Goal: Task Accomplishment & Management: Complete application form

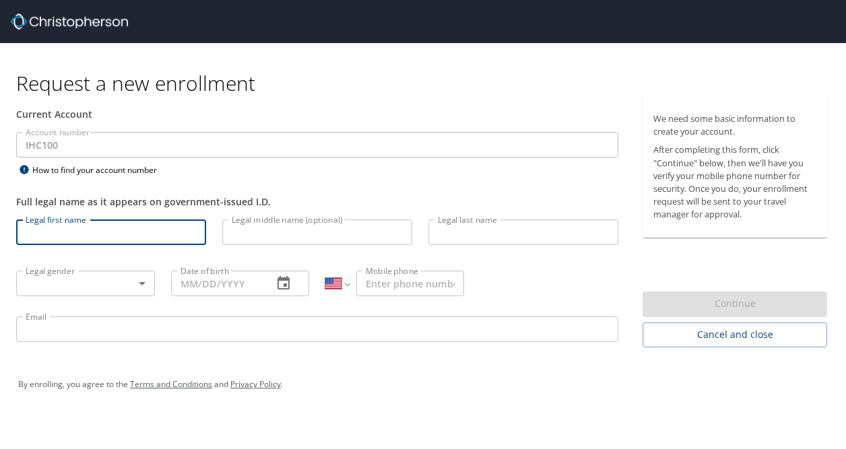
select select "US"
type input "janica"
type input "trice"
type input "1 (702) 917-5125"
type input "janica.trice@imail.org"
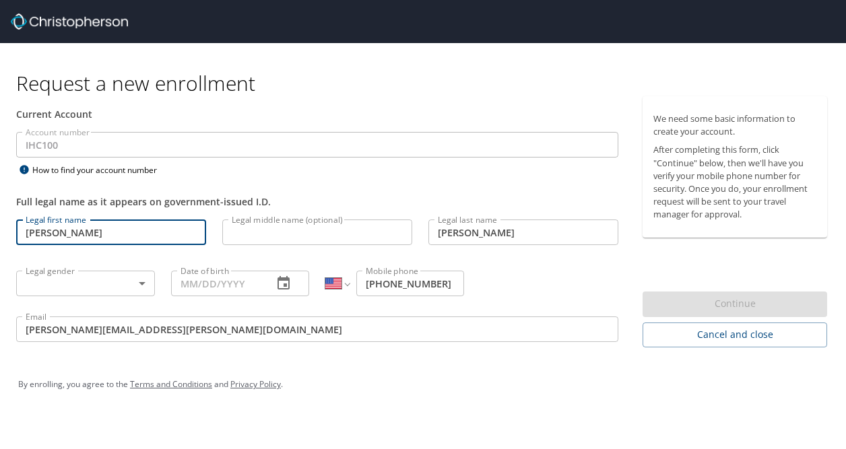
click at [122, 285] on body "Request a new enrollment Current Account Account number IHC100 Account number H…" at bounding box center [423, 224] width 846 height 449
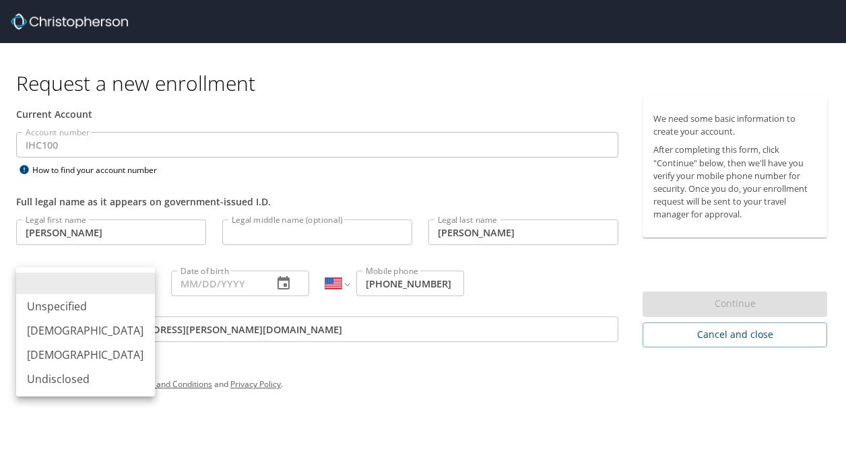
click at [61, 362] on li "Female" at bounding box center [85, 355] width 139 height 24
type input "Female"
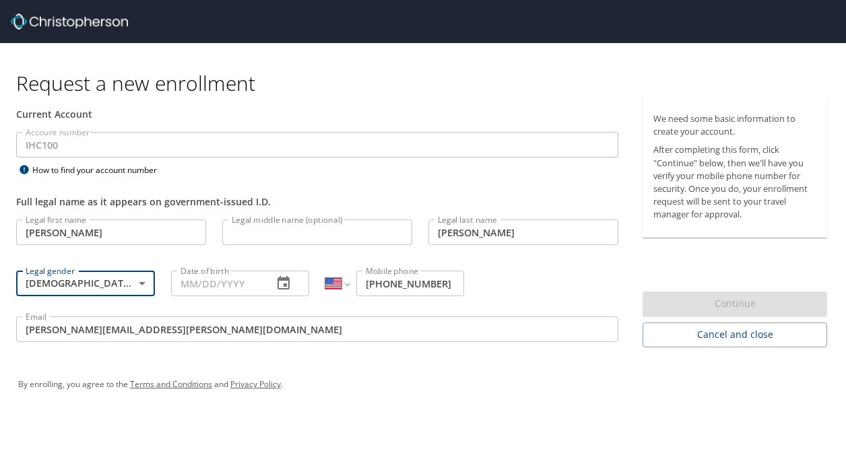
click at [245, 292] on input "Date of birth" at bounding box center [217, 284] width 92 height 26
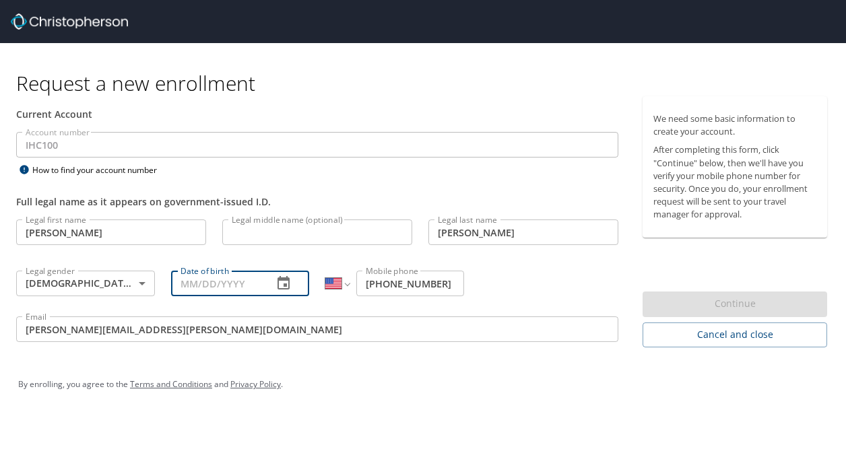
click at [278, 283] on icon "button" at bounding box center [284, 282] width 12 height 13
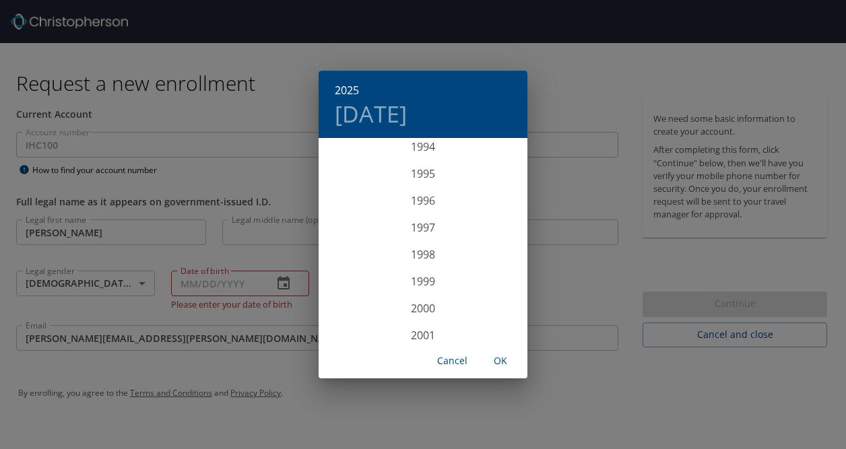
scroll to position [2506, 0]
click at [423, 183] on div "1993" at bounding box center [423, 179] width 209 height 27
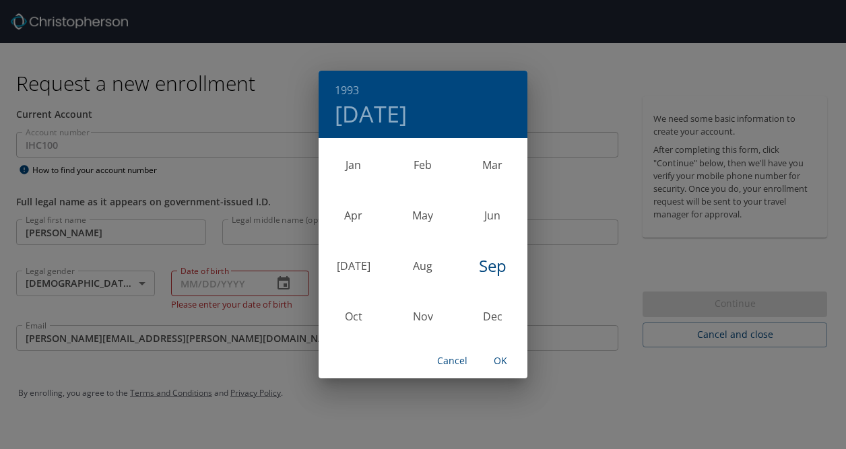
click at [492, 261] on div "Sep" at bounding box center [492, 265] width 69 height 51
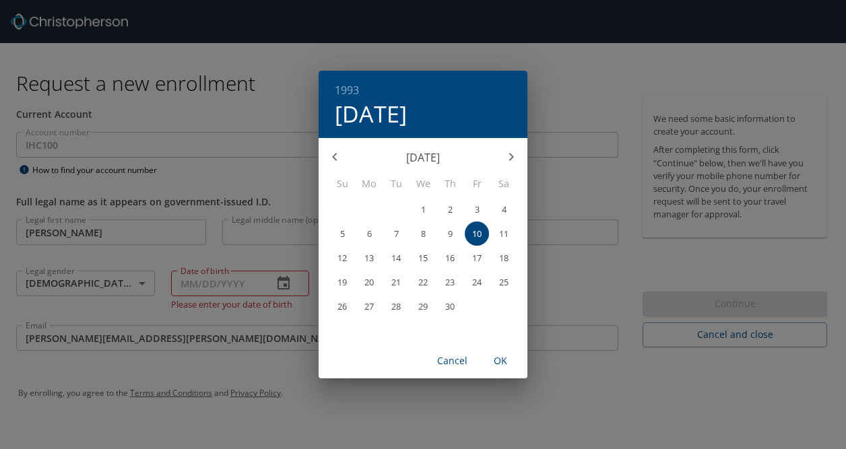
click at [497, 207] on span "4" at bounding box center [504, 209] width 24 height 9
click at [496, 363] on span "OK" at bounding box center [500, 361] width 32 height 17
type input "09/04/1993"
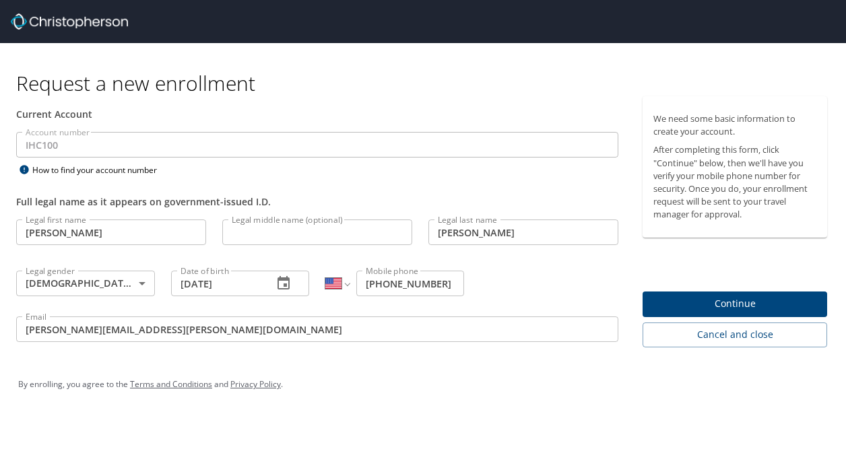
click at [672, 301] on span "Continue" at bounding box center [734, 304] width 163 height 17
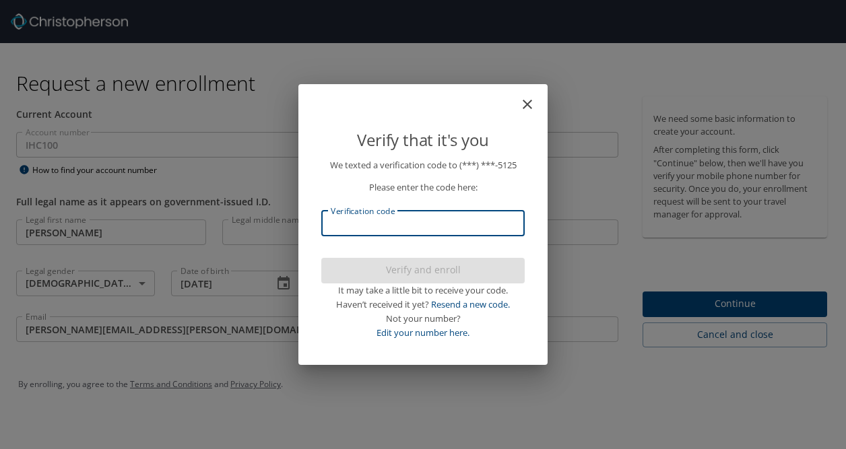
click at [465, 216] on input "Verification code" at bounding box center [422, 224] width 203 height 26
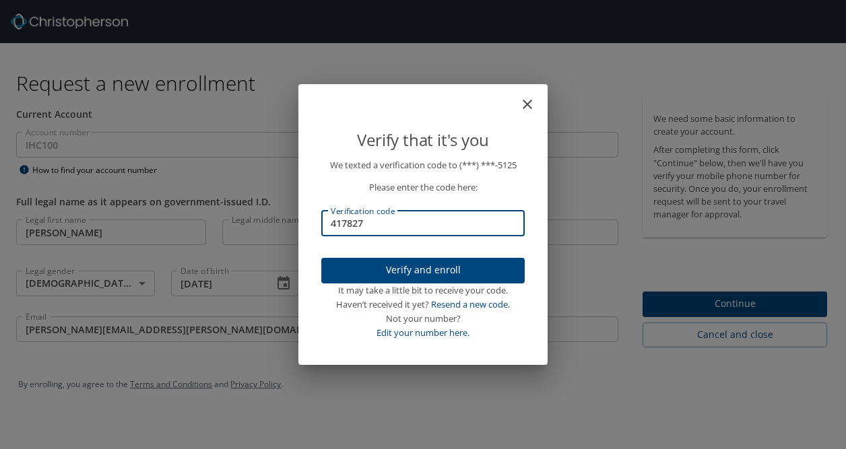
type input "417827"
click at [433, 273] on span "Verify and enroll" at bounding box center [423, 270] width 182 height 17
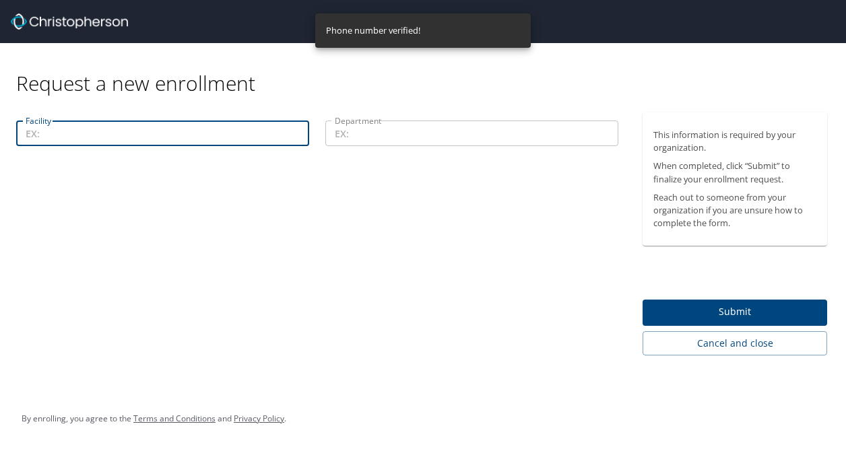
click at [89, 134] on input "Facility" at bounding box center [162, 134] width 293 height 26
click at [91, 137] on input "Facility" at bounding box center [162, 134] width 293 height 26
type input "e"
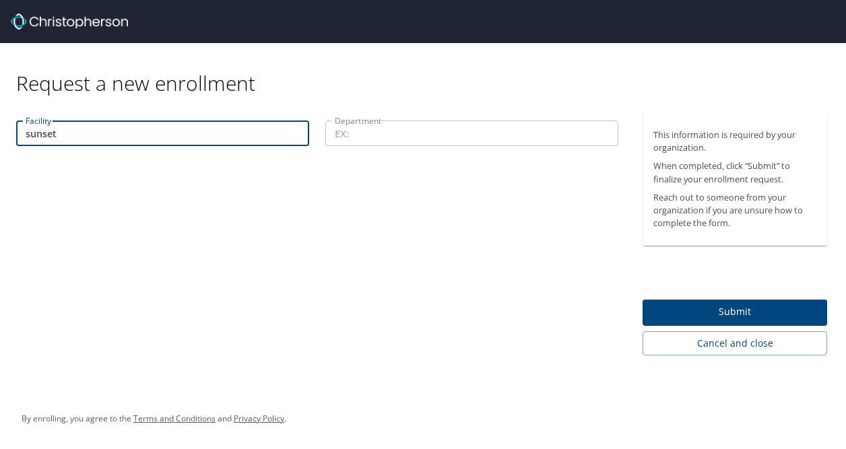
type input "sunset"
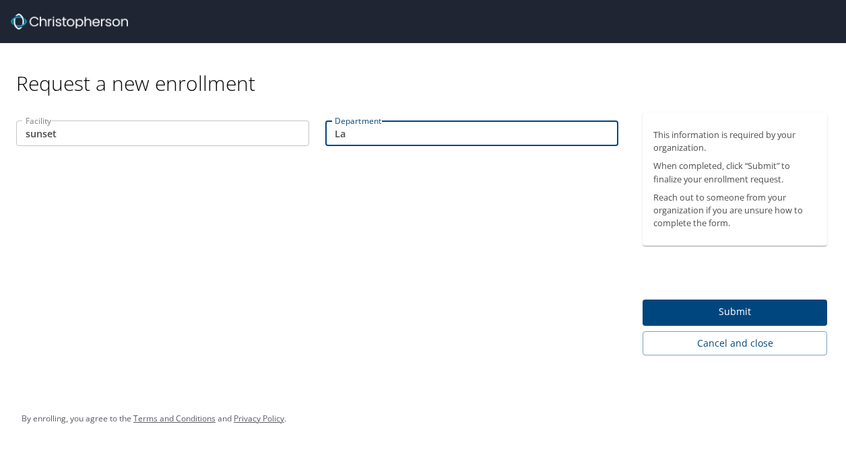
type input "L"
type input "Endocrinology"
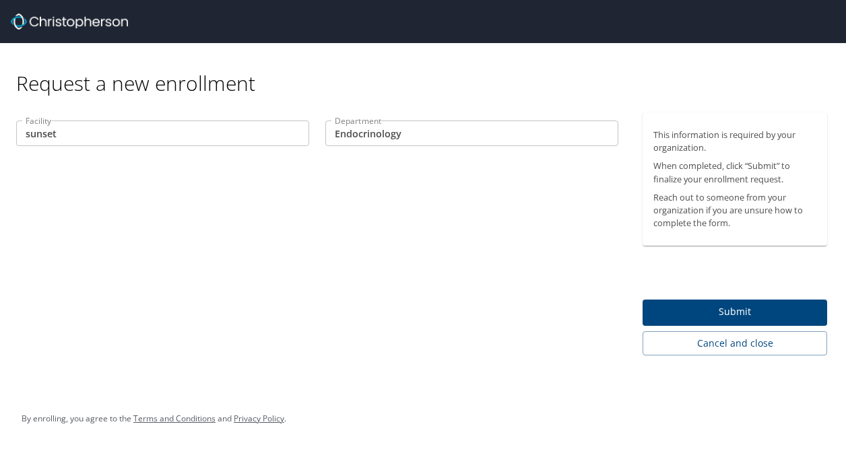
click at [375, 232] on div "Facility sunset Facility Department Endocrinology Department" at bounding box center [317, 233] width 635 height 243
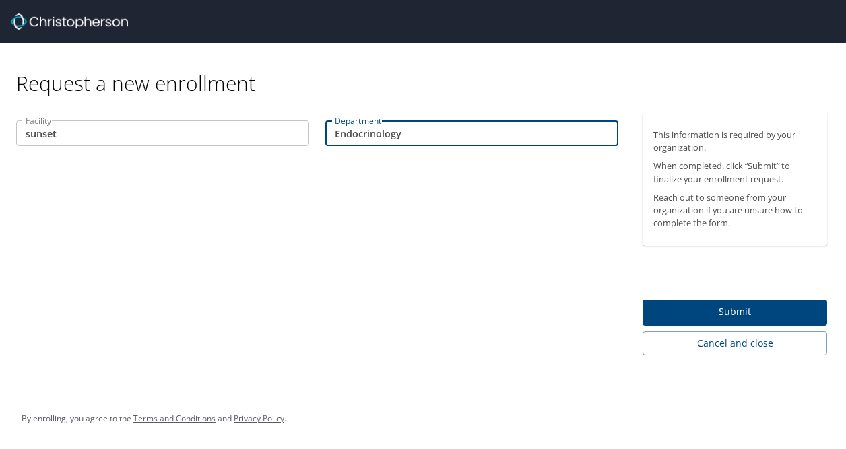
click at [377, 134] on input "Endocrinology" at bounding box center [471, 134] width 293 height 26
click at [417, 207] on div "Facility sunset Facility Department Endocrinology Department" at bounding box center [317, 233] width 635 height 243
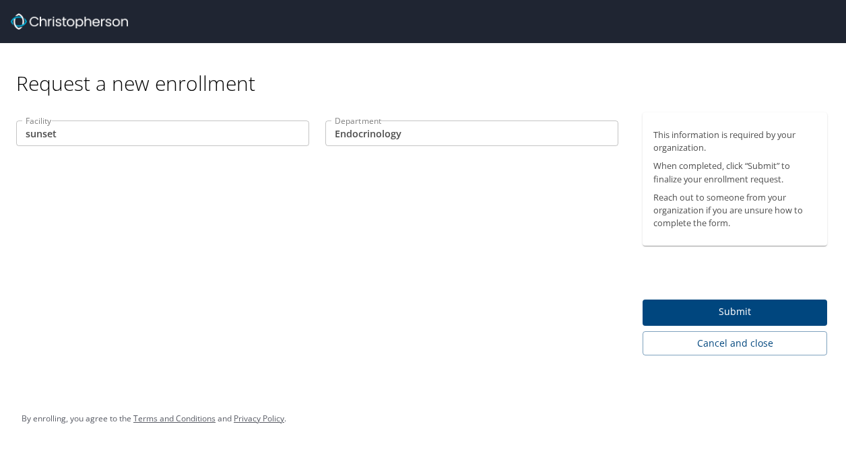
click at [737, 311] on span "Submit" at bounding box center [734, 312] width 163 height 17
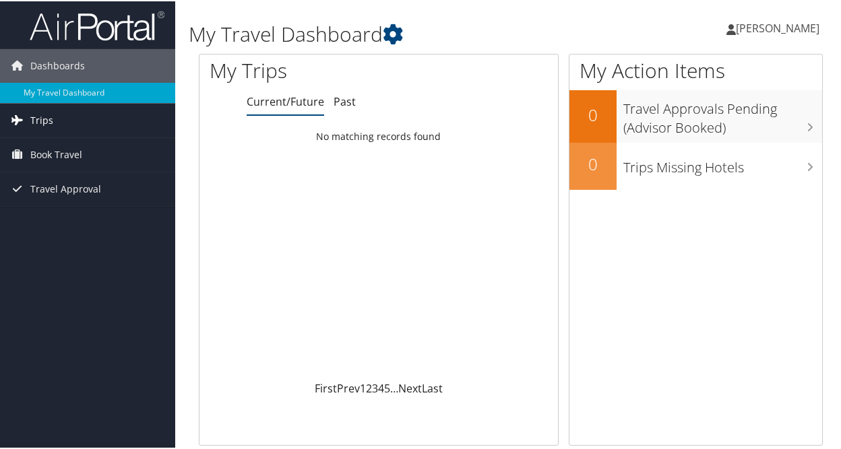
click at [127, 123] on link "Trips" at bounding box center [87, 119] width 175 height 34
click at [98, 218] on link "Book Travel" at bounding box center [87, 214] width 175 height 34
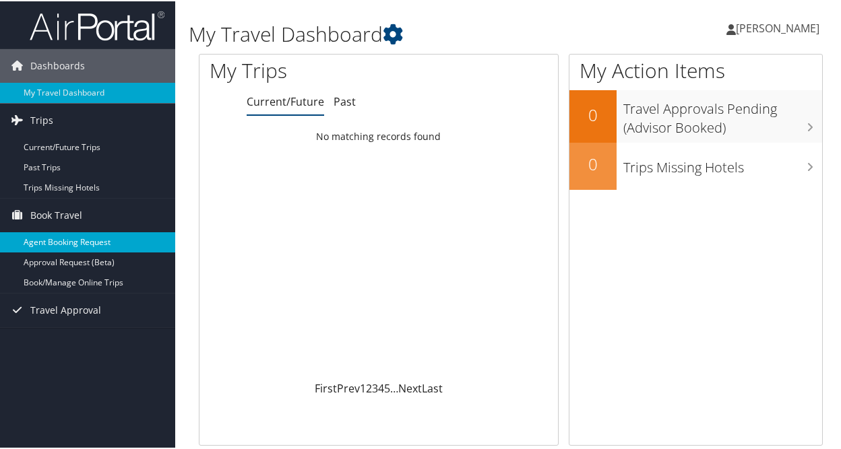
click at [84, 239] on link "Agent Booking Request" at bounding box center [87, 241] width 175 height 20
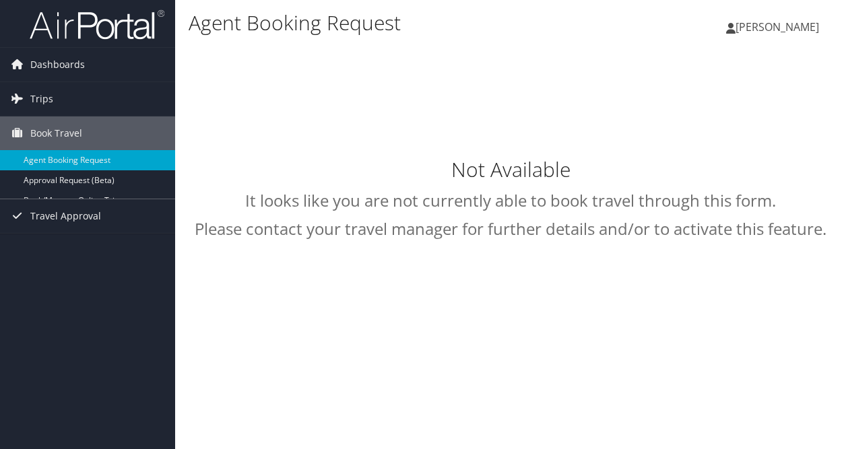
select select "intermountain@cbtravel.com"
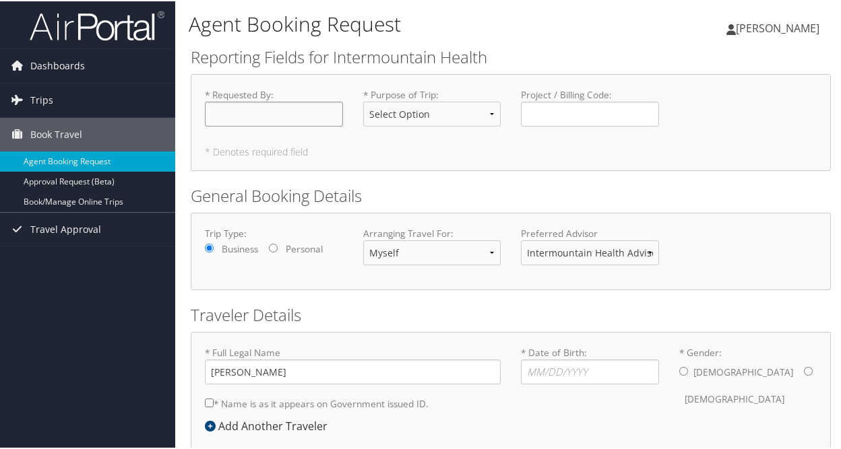
click at [271, 121] on input "* Requested By : Required" at bounding box center [274, 112] width 138 height 25
click at [403, 115] on select "Select Option 3rd Party Reimbursable Business CME Conf or Education Groups Pers…" at bounding box center [432, 112] width 138 height 25
select select "CME"
click at [363, 100] on select "Select Option 3rd Party Reimbursable Business CME Conf or Education Groups Pers…" at bounding box center [432, 112] width 138 height 25
click at [544, 115] on input "Project / Billing Code : Required" at bounding box center [590, 112] width 138 height 25
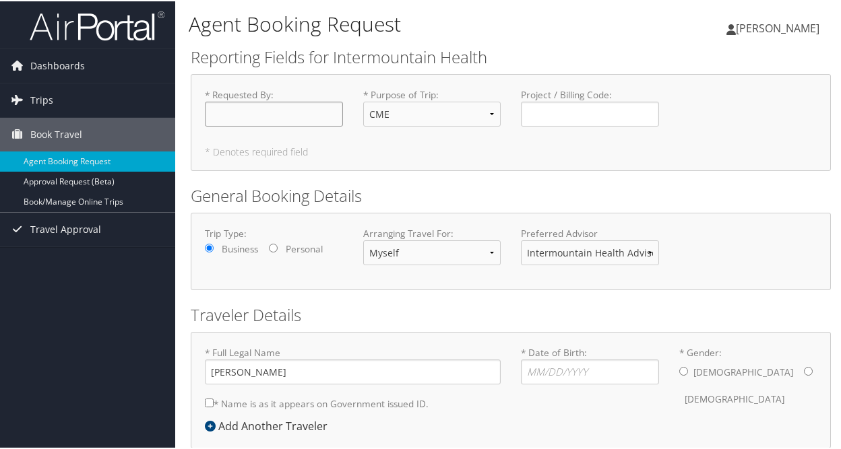
click at [323, 112] on input "* Requested By : Required" at bounding box center [274, 112] width 138 height 25
click at [376, 249] on select "Myself Another Traveler Guest Traveler" at bounding box center [432, 251] width 138 height 25
click at [346, 273] on div "Trip Type: Business Personal Arranging Travel For: Myself Another Traveler Gues…" at bounding box center [511, 250] width 632 height 49
click at [597, 256] on select "Intermountain Health Advisor Team" at bounding box center [590, 251] width 138 height 25
click at [521, 239] on select "Intermountain Health Advisor Team" at bounding box center [590, 251] width 138 height 25
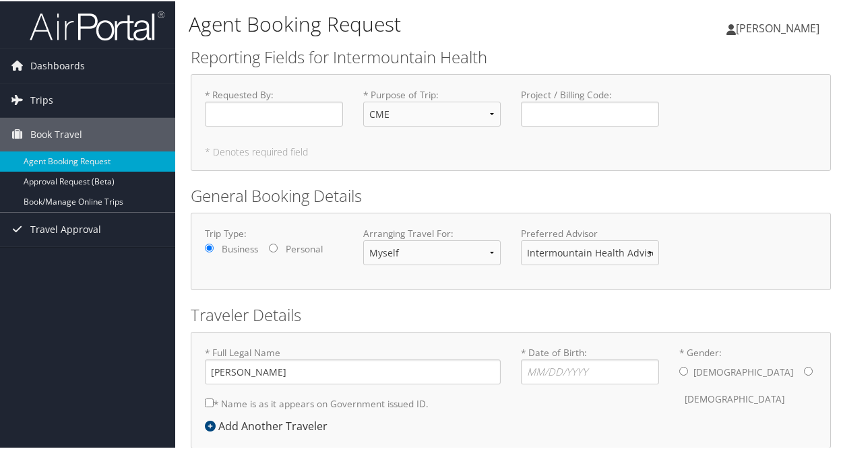
click at [439, 300] on form "Reporting Fields for Intermountain Health * Requested By : Required * Purpose o…" at bounding box center [511, 280] width 640 height 473
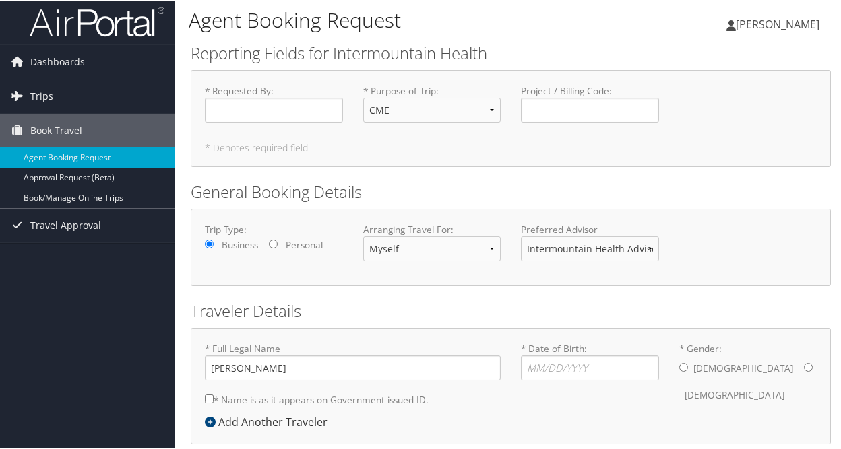
scroll to position [68, 0]
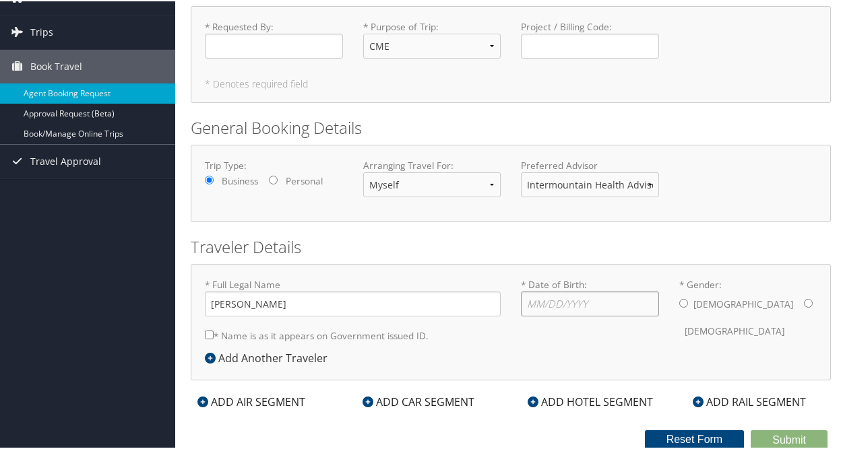
click at [539, 301] on input "* Date of Birth: Invalid Date" at bounding box center [590, 302] width 138 height 25
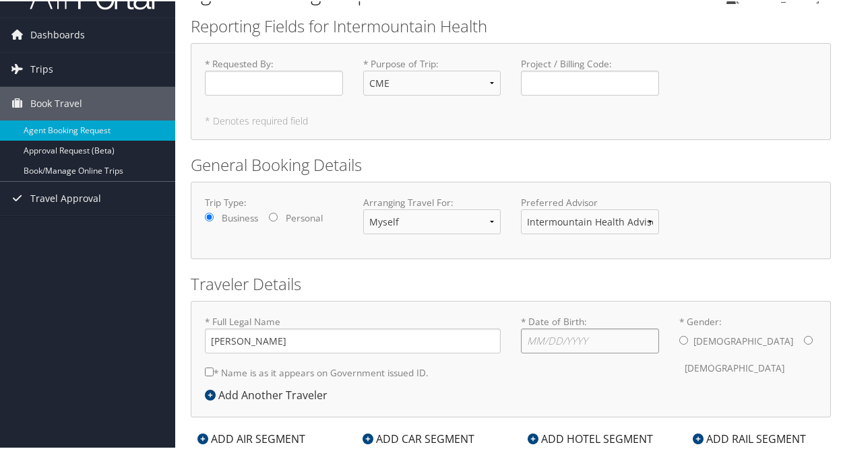
scroll to position [0, 0]
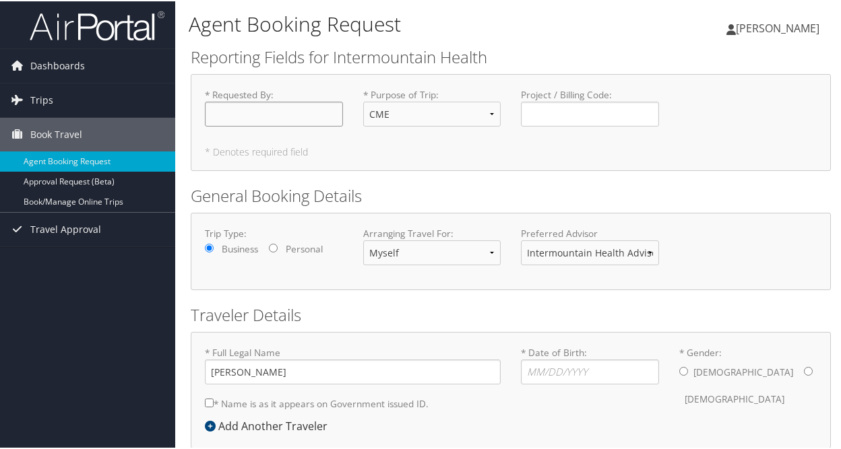
click at [270, 112] on input "* Requested By : Required" at bounding box center [274, 112] width 138 height 25
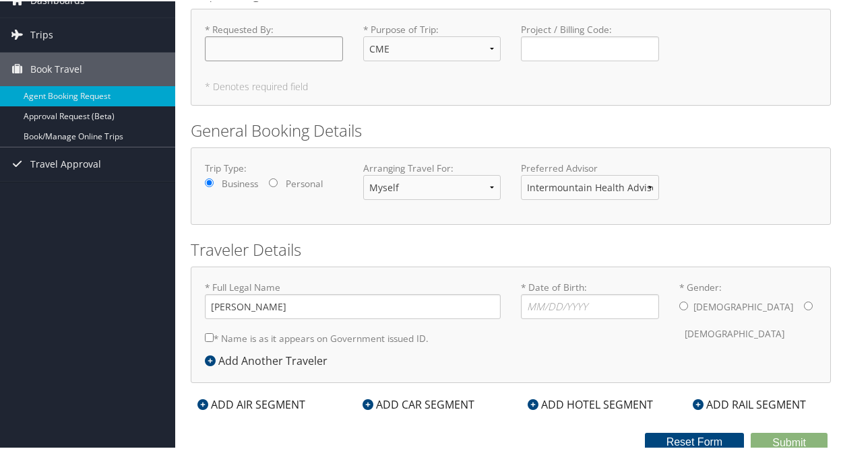
scroll to position [68, 0]
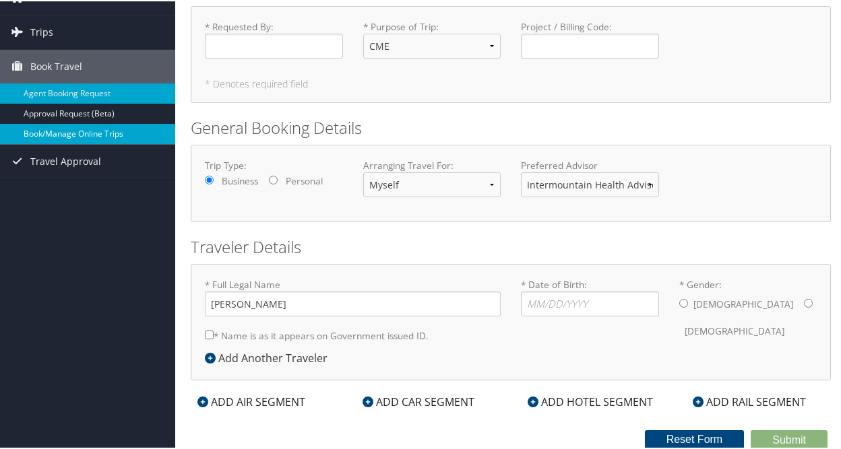
click at [90, 138] on link "Book/Manage Online Trips" at bounding box center [87, 133] width 175 height 20
